Goal: Task Accomplishment & Management: Complete application form

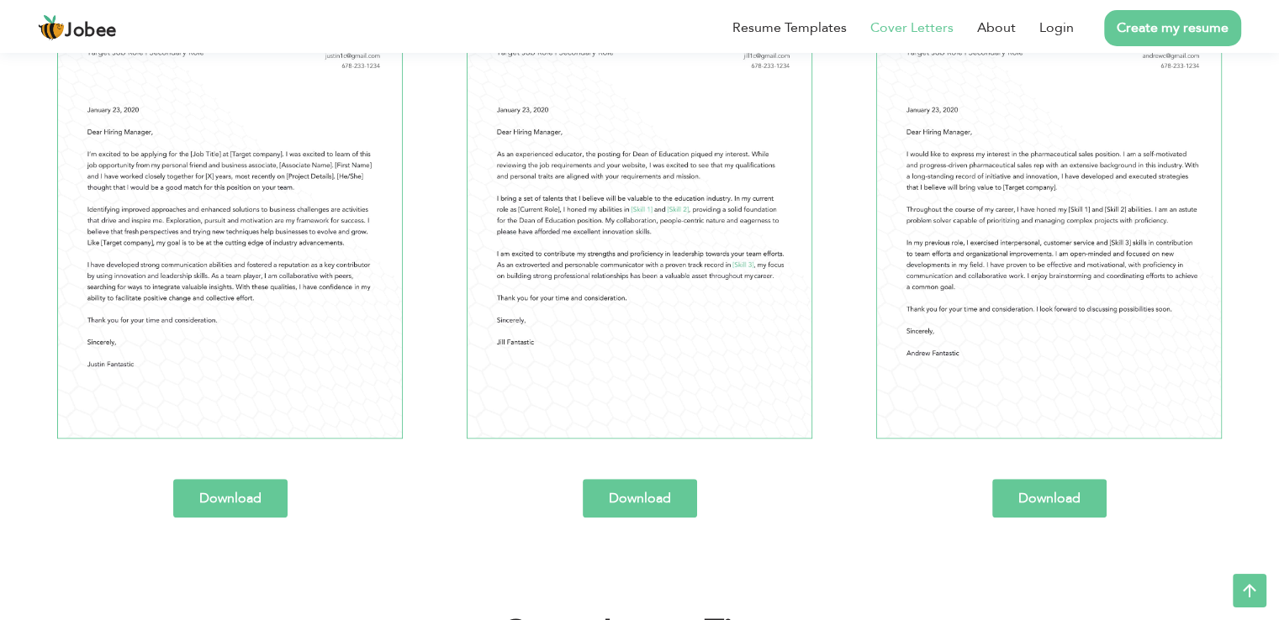
scroll to position [804, 0]
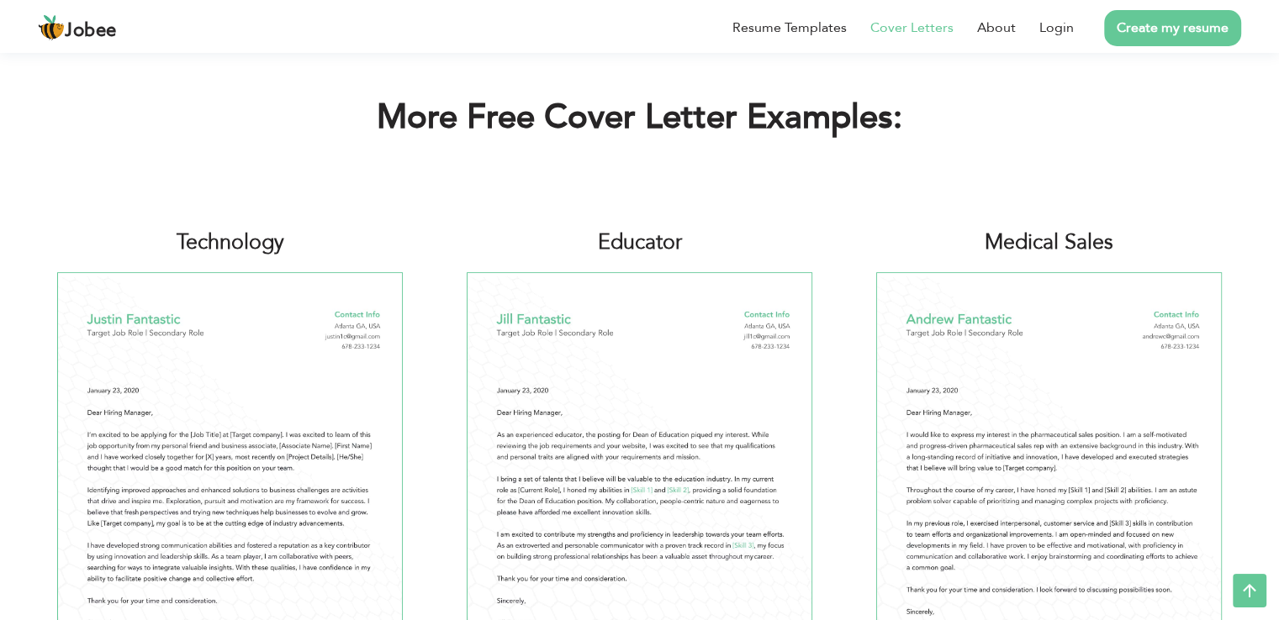
click at [296, 428] on img at bounding box center [229, 495] width 345 height 447
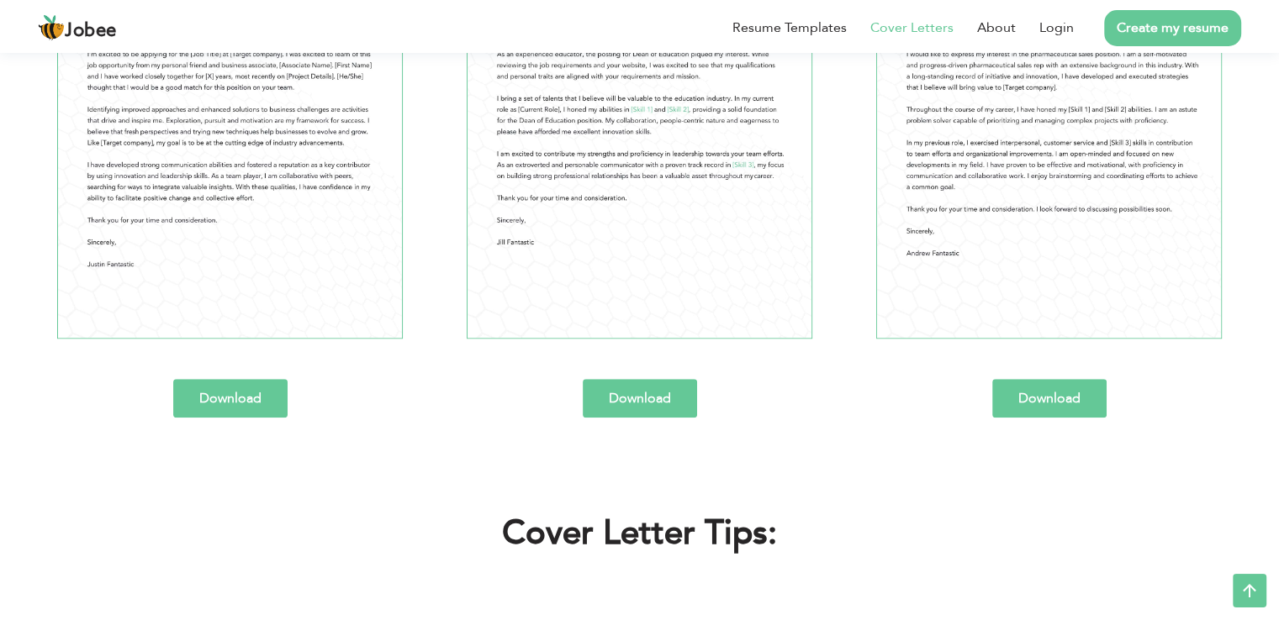
scroll to position [1182, 0]
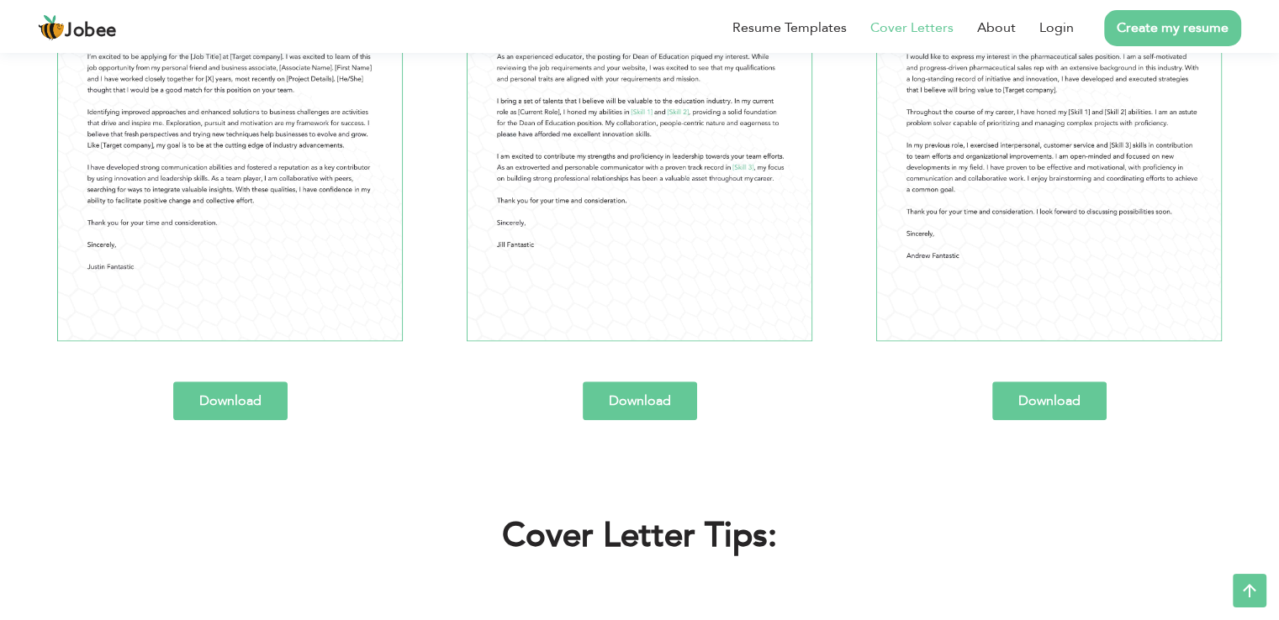
click at [251, 397] on link "Download" at bounding box center [230, 401] width 114 height 39
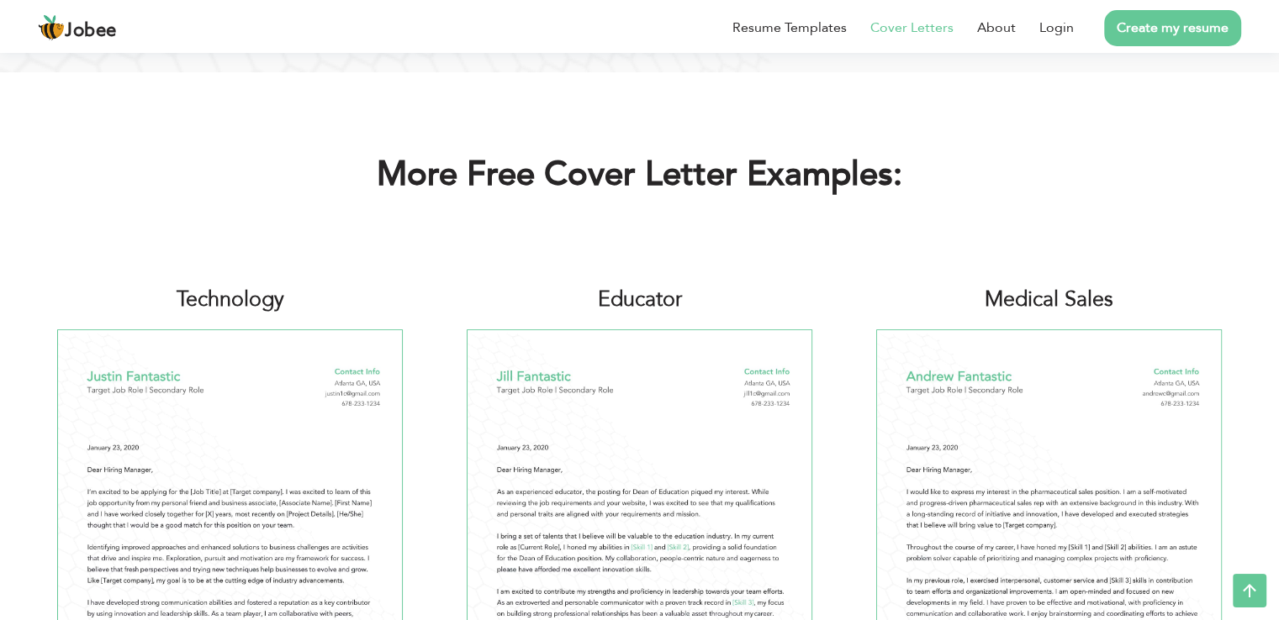
scroll to position [748, 0]
click at [1141, 33] on link "Create my resume" at bounding box center [1172, 28] width 137 height 36
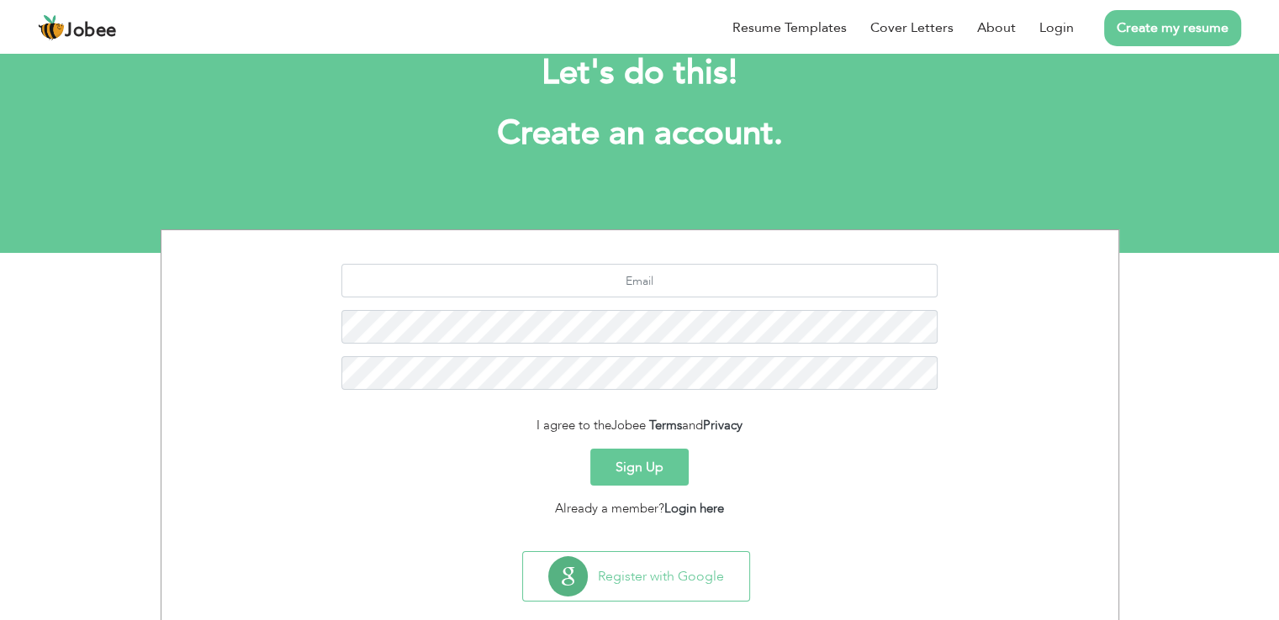
scroll to position [77, 0]
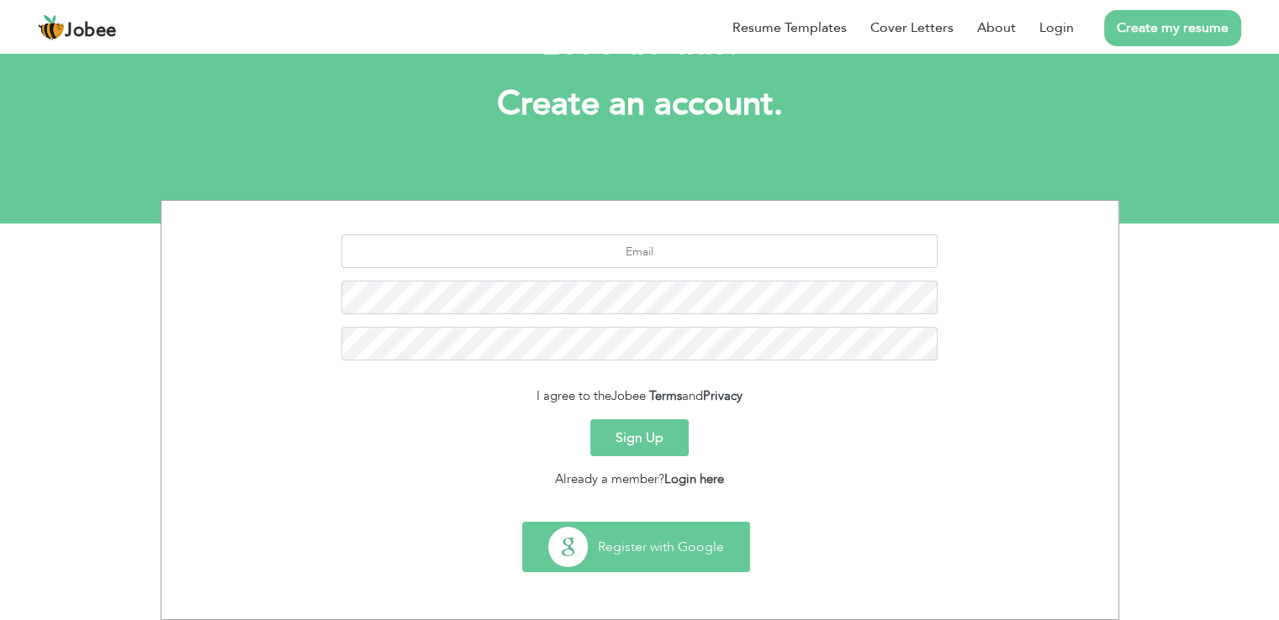
click at [638, 556] on button "Register with Google" at bounding box center [636, 547] width 226 height 49
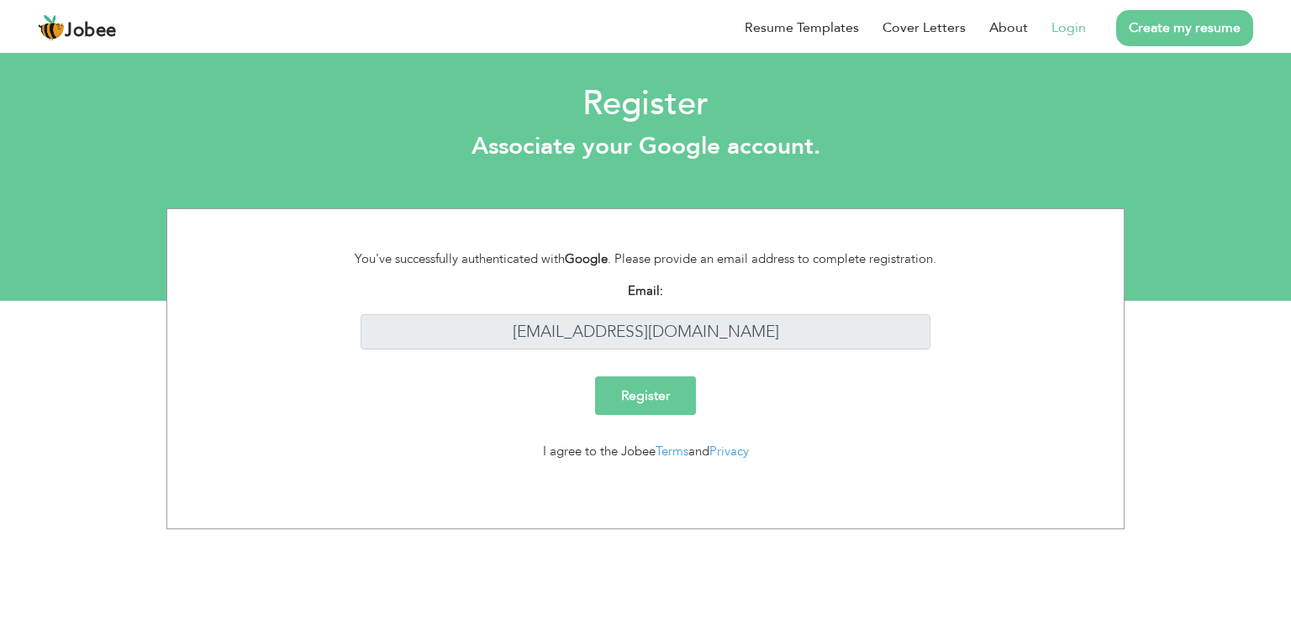
click at [633, 402] on input "Register" at bounding box center [645, 396] width 101 height 39
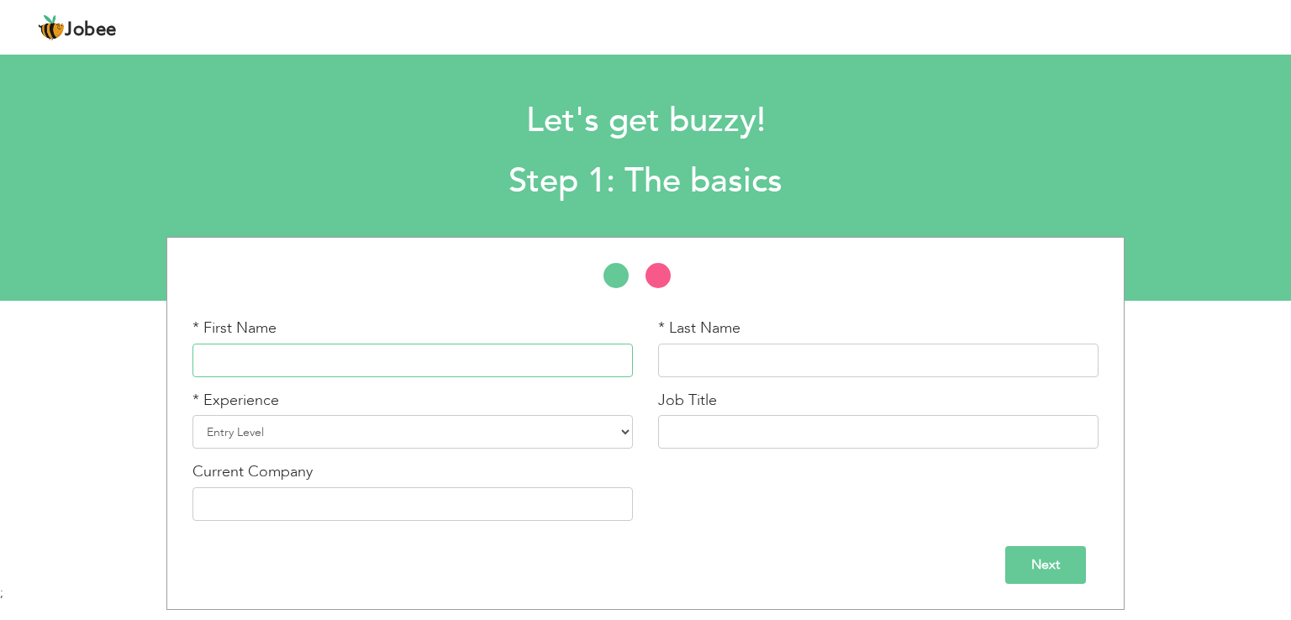
click at [372, 344] on input "text" at bounding box center [413, 361] width 440 height 34
type input "Wasif"
type input "Abbas"
type input "Bitspro"
click at [335, 436] on select "Entry Level Less than 1 Year 1 Year 2 Years 3 Years 4 Years 5 Years 6 Years 7 Y…" at bounding box center [413, 432] width 440 height 34
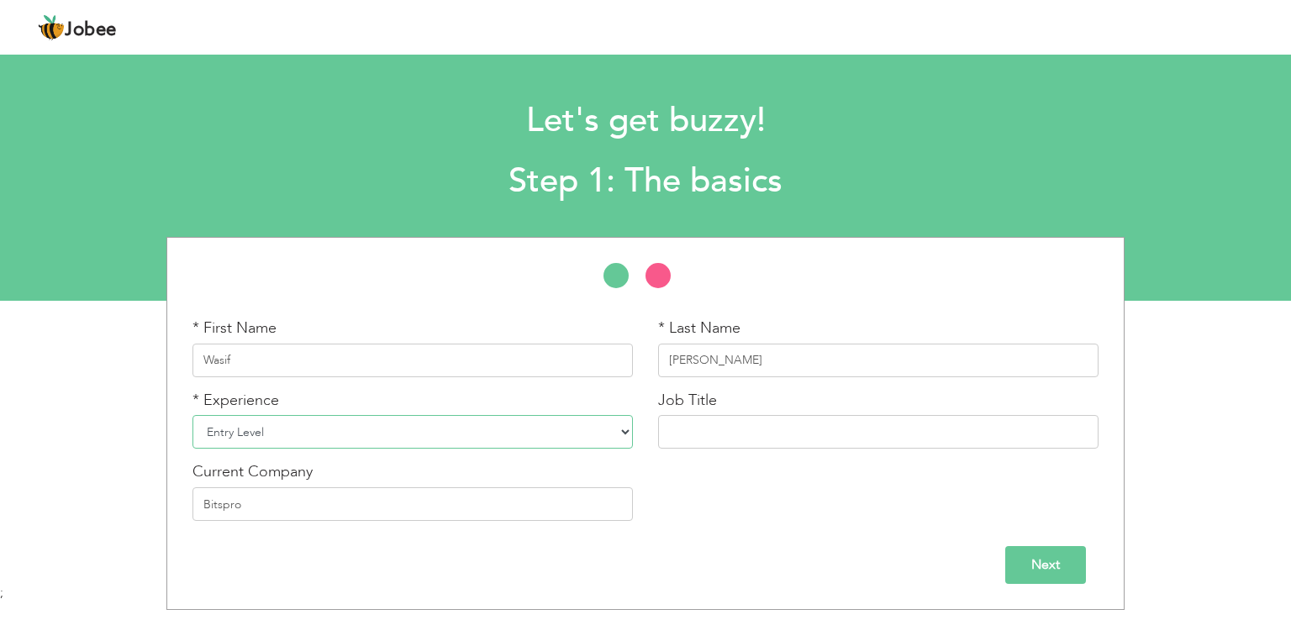
click at [335, 436] on select "Entry Level Less than 1 Year 1 Year 2 Years 3 Years 4 Years 5 Years 6 Years 7 Y…" at bounding box center [413, 432] width 440 height 34
click at [698, 427] on input "text" at bounding box center [878, 432] width 440 height 34
type input "f"
type input "software engineer"
click at [1035, 557] on input "Next" at bounding box center [1045, 565] width 81 height 38
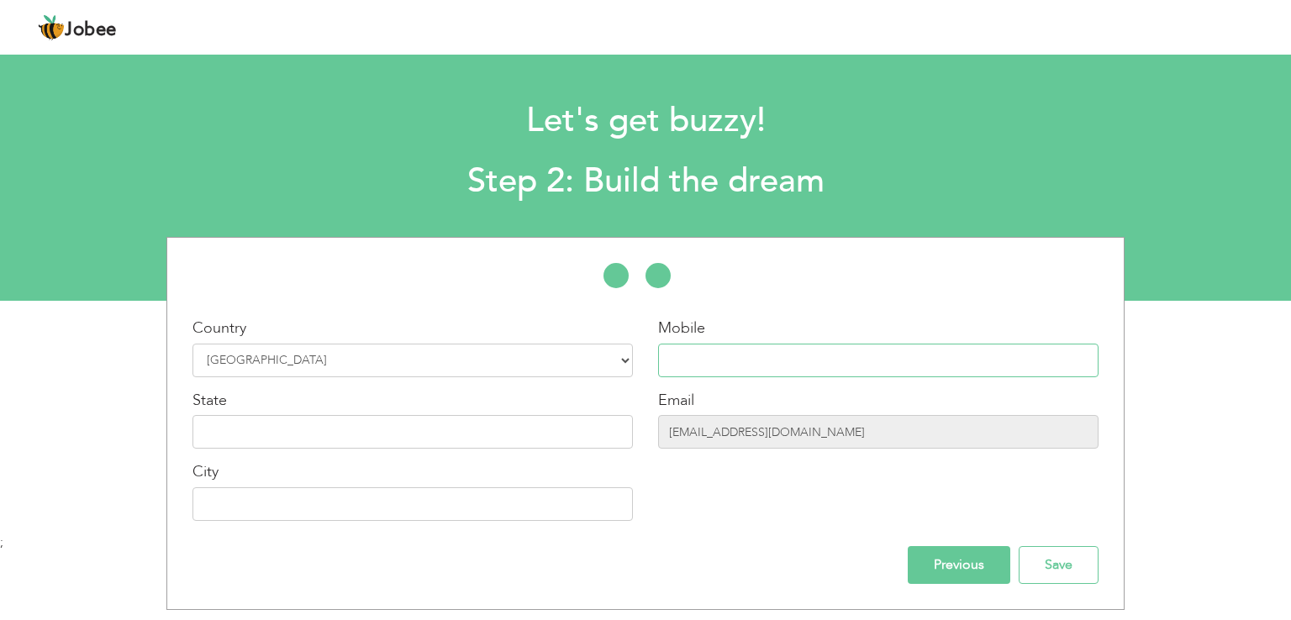
click at [737, 364] on input "text" at bounding box center [878, 361] width 440 height 34
type input "03103609835"
type input "[GEOGRAPHIC_DATA]"
click at [501, 434] on input "text" at bounding box center [413, 432] width 440 height 34
click at [1029, 564] on input "Save" at bounding box center [1059, 565] width 80 height 38
